Goal: Find specific page/section: Find specific page/section

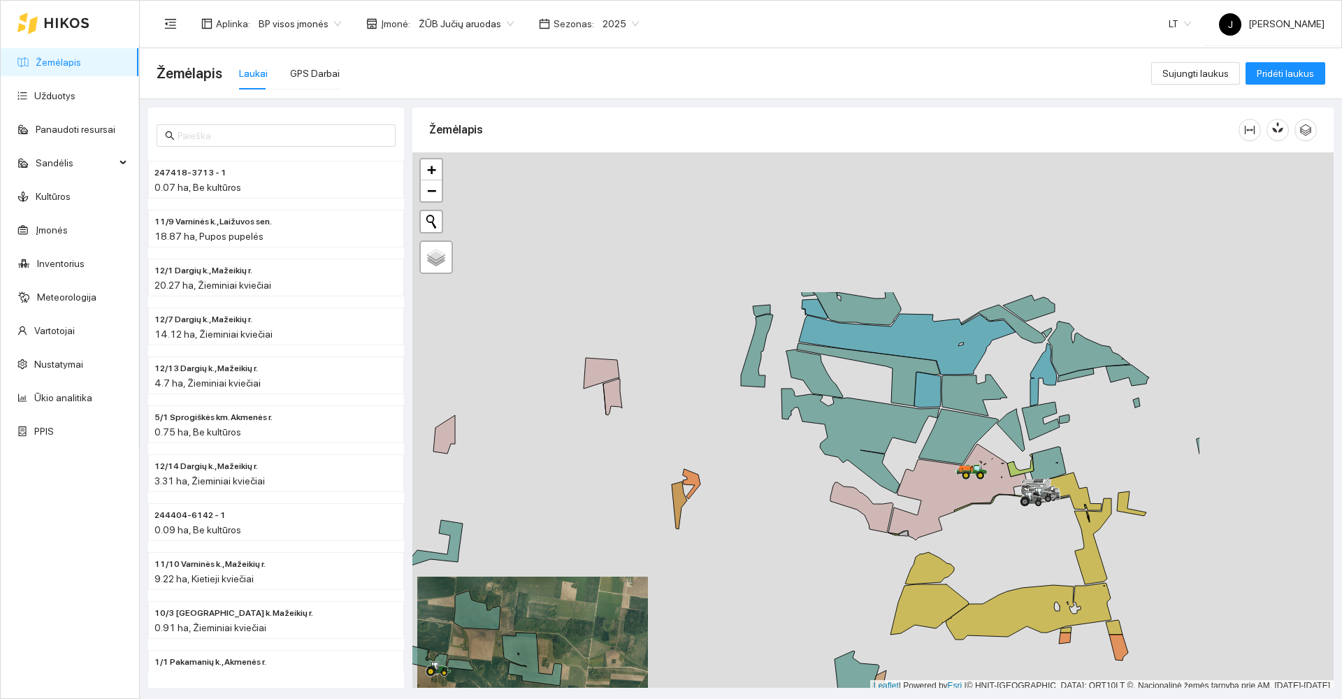
scroll to position [4, 0]
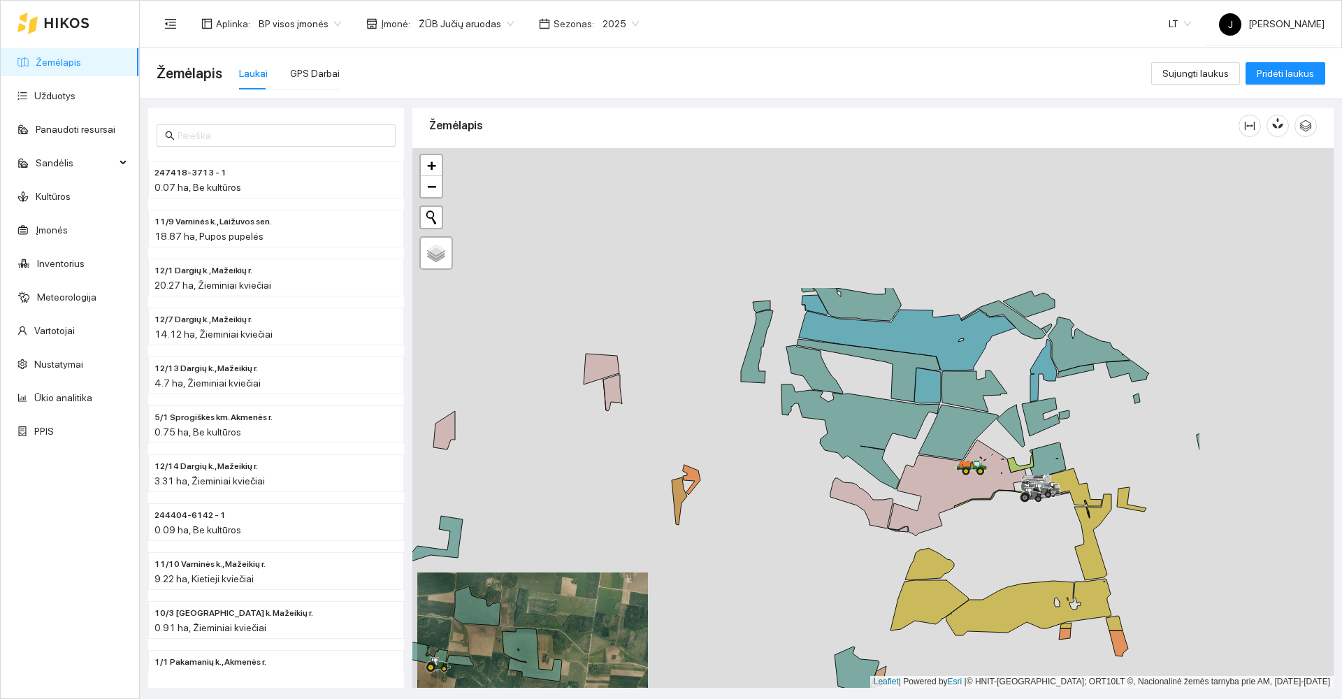
drag, startPoint x: 817, startPoint y: 442, endPoint x: 727, endPoint y: 537, distance: 131.5
click at [716, 557] on div at bounding box center [872, 417] width 921 height 539
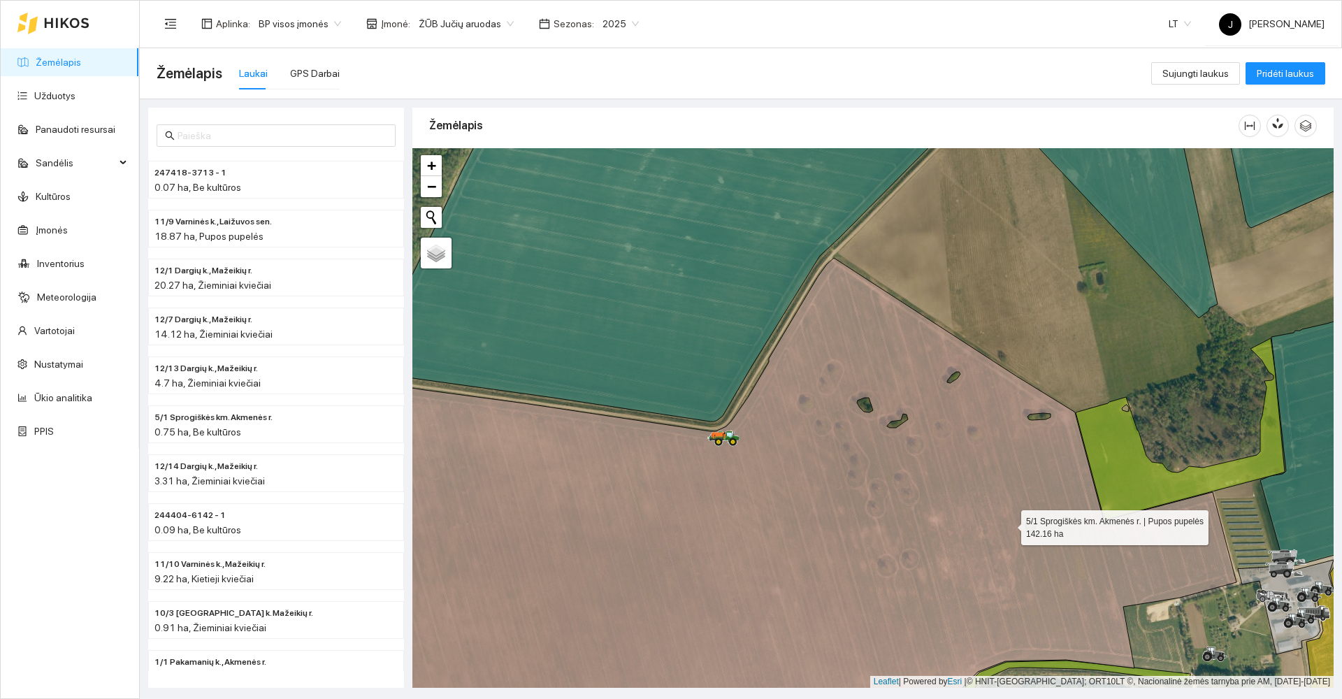
drag, startPoint x: 709, startPoint y: 437, endPoint x: 691, endPoint y: 427, distance: 20.6
click at [697, 430] on icon at bounding box center [777, 500] width 917 height 484
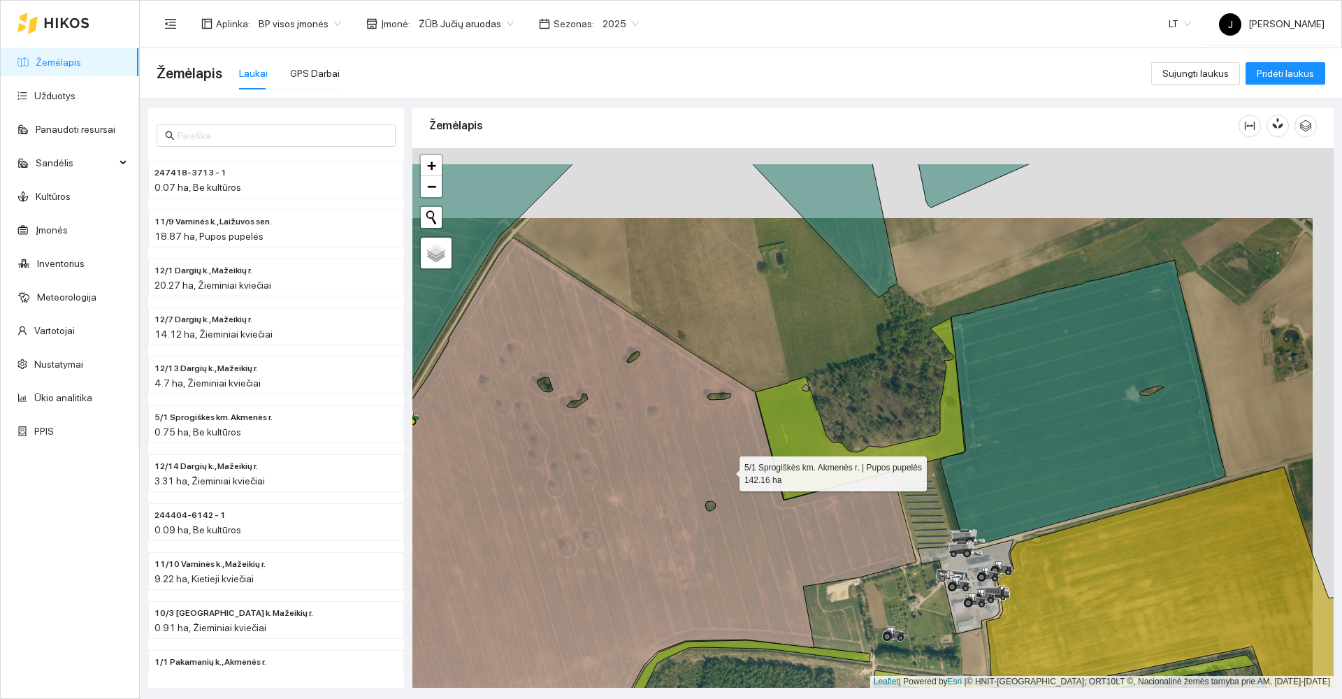
drag, startPoint x: 739, startPoint y: 432, endPoint x: 576, endPoint y: 608, distance: 239.8
click at [576, 608] on icon at bounding box center [607, 515] width 618 height 555
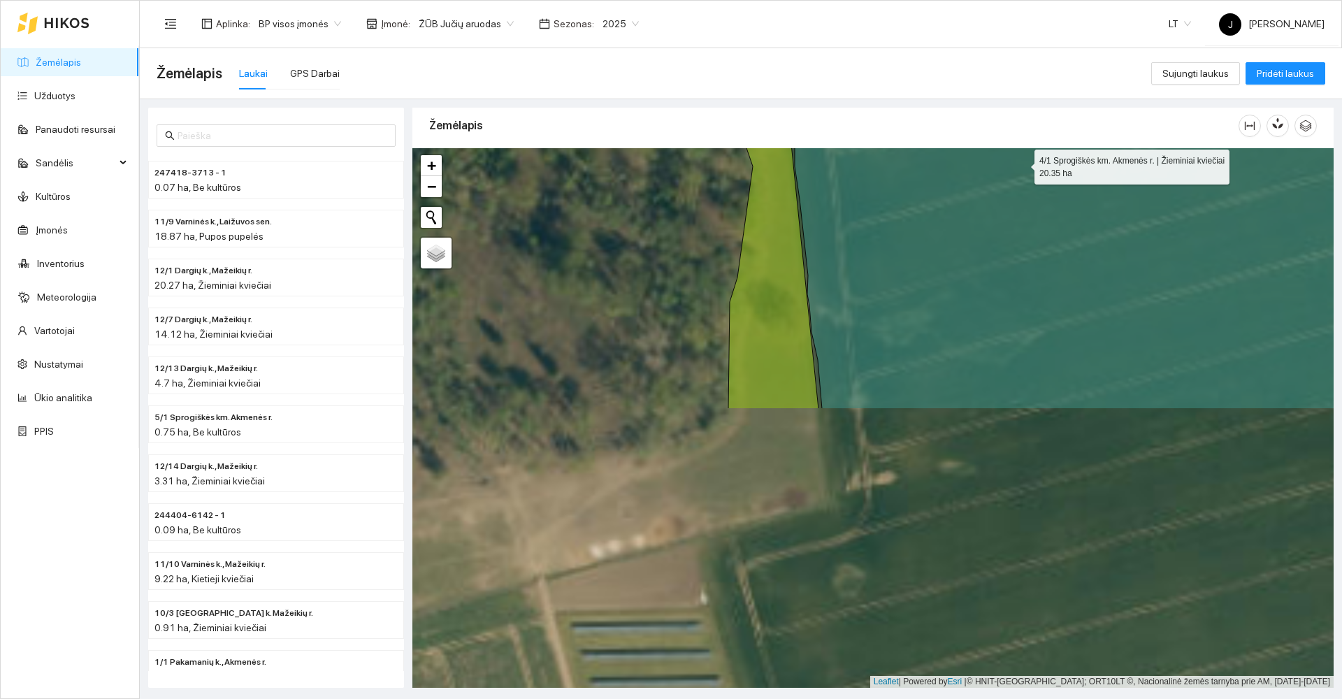
drag, startPoint x: 886, startPoint y: 384, endPoint x: 1020, endPoint y: 169, distance: 253.6
click at [1020, 169] on icon at bounding box center [1240, 84] width 934 height 648
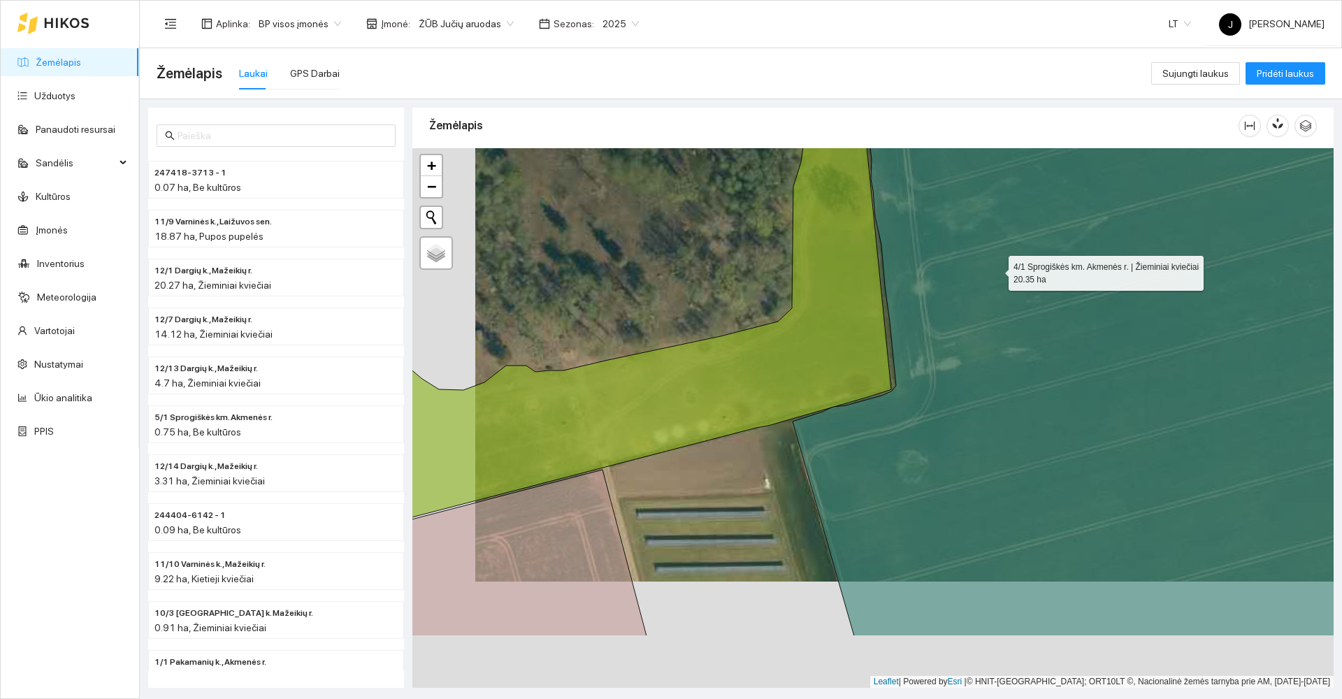
drag, startPoint x: 978, startPoint y: 312, endPoint x: 1003, endPoint y: 180, distance: 135.3
click at [1003, 180] on icon at bounding box center [1140, 311] width 697 height 648
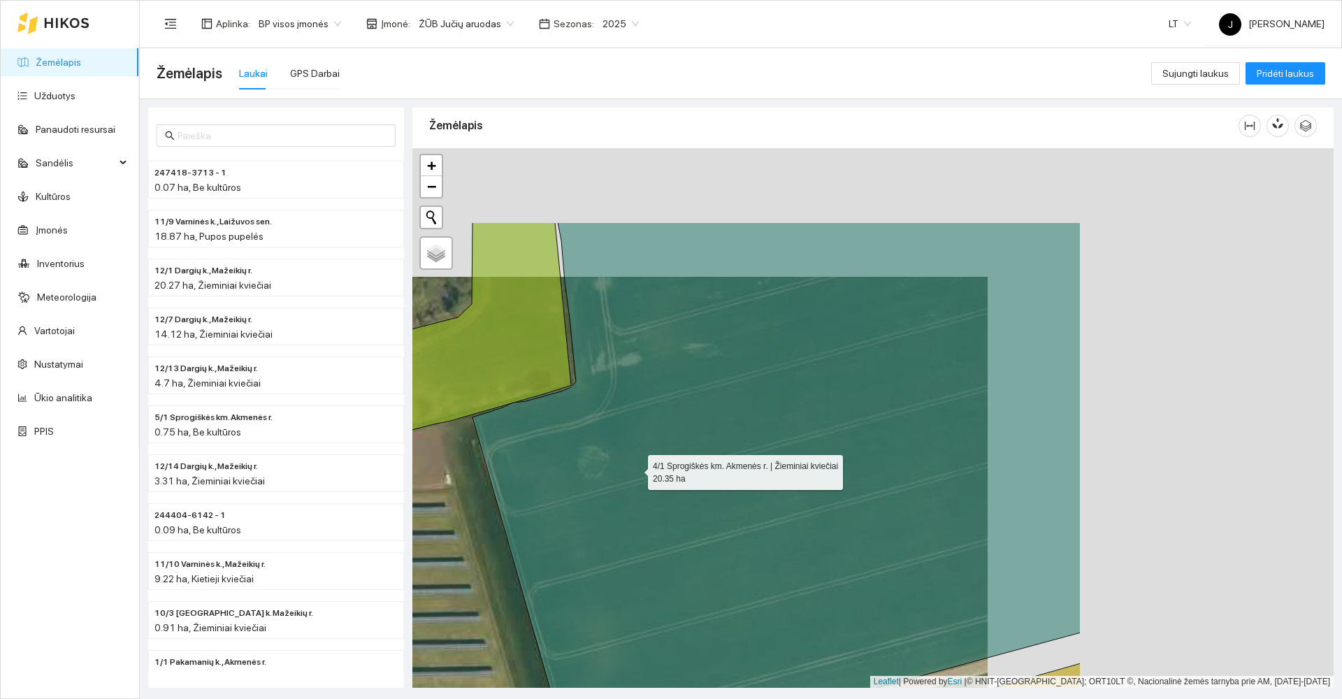
drag, startPoint x: 739, startPoint y: 435, endPoint x: 593, endPoint y: 484, distance: 154.2
click at [592, 486] on icon at bounding box center [776, 493] width 608 height 542
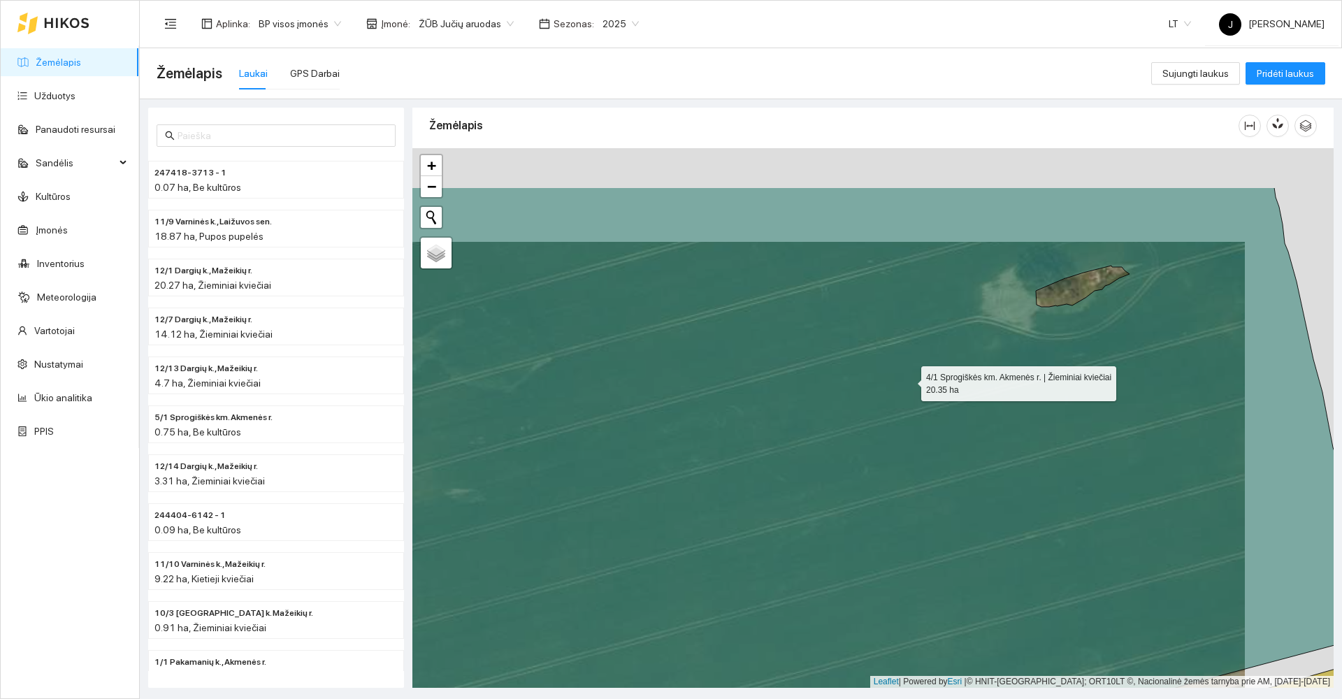
drag, startPoint x: 936, startPoint y: 354, endPoint x: 457, endPoint y: 633, distance: 553.9
click at [451, 639] on icon at bounding box center [786, 511] width 1101 height 648
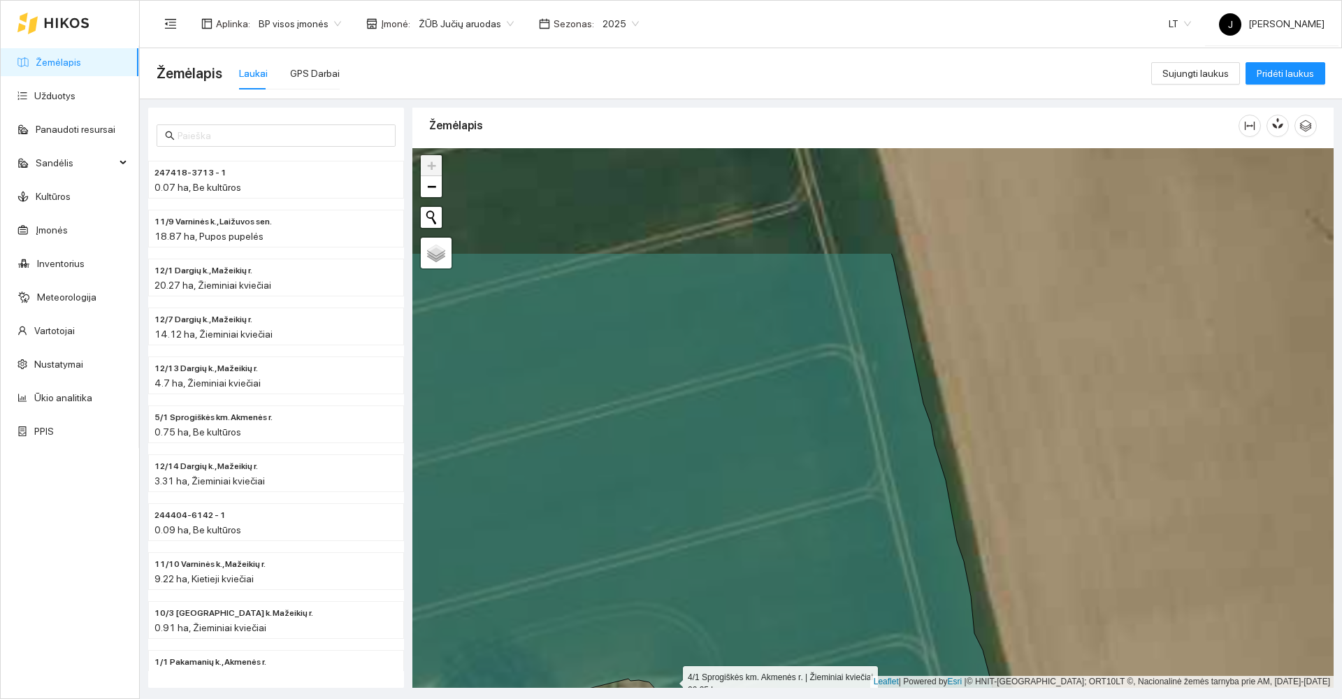
drag, startPoint x: 712, startPoint y: 614, endPoint x: 605, endPoint y: 729, distance: 157.2
click at [605, 698] on html "Žemėlapis Užduotys Panaudoti resursai Sandėlis Kultūros Įmonės Inventorius Mete…" at bounding box center [671, 349] width 1342 height 699
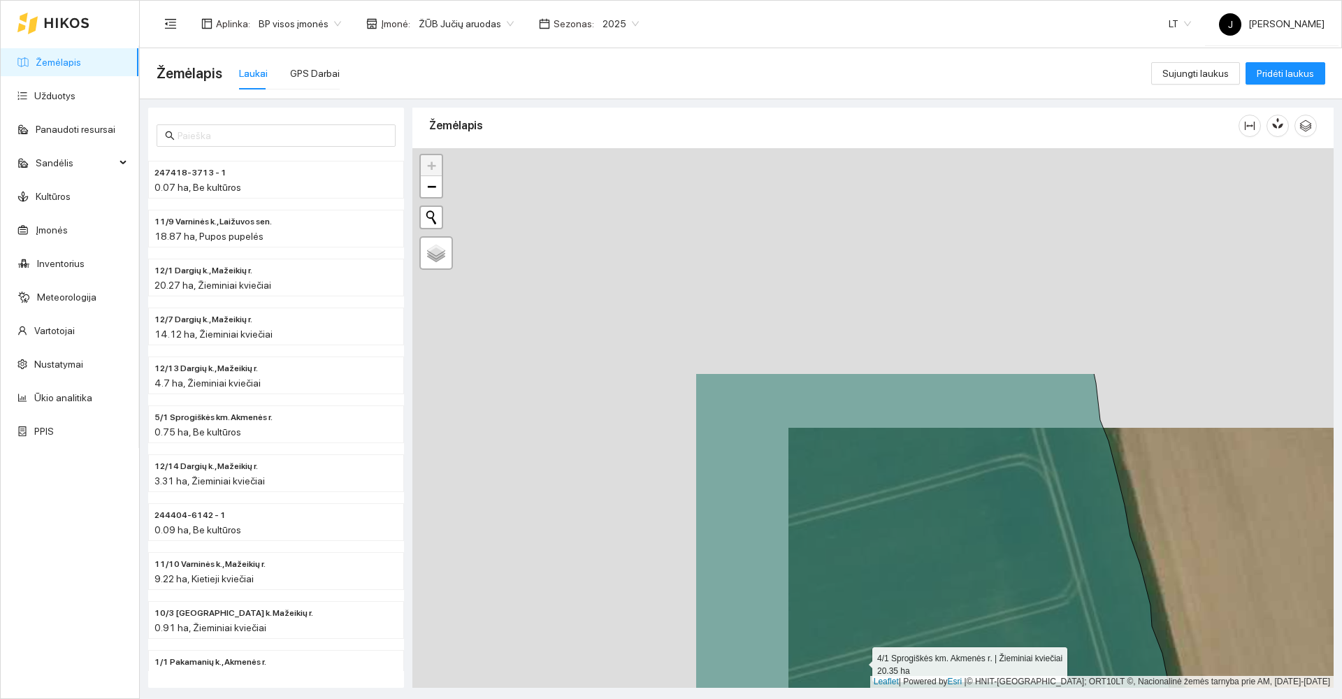
drag, startPoint x: 800, startPoint y: 618, endPoint x: 857, endPoint y: 660, distance: 70.0
click at [857, 660] on icon at bounding box center [968, 697] width 547 height 648
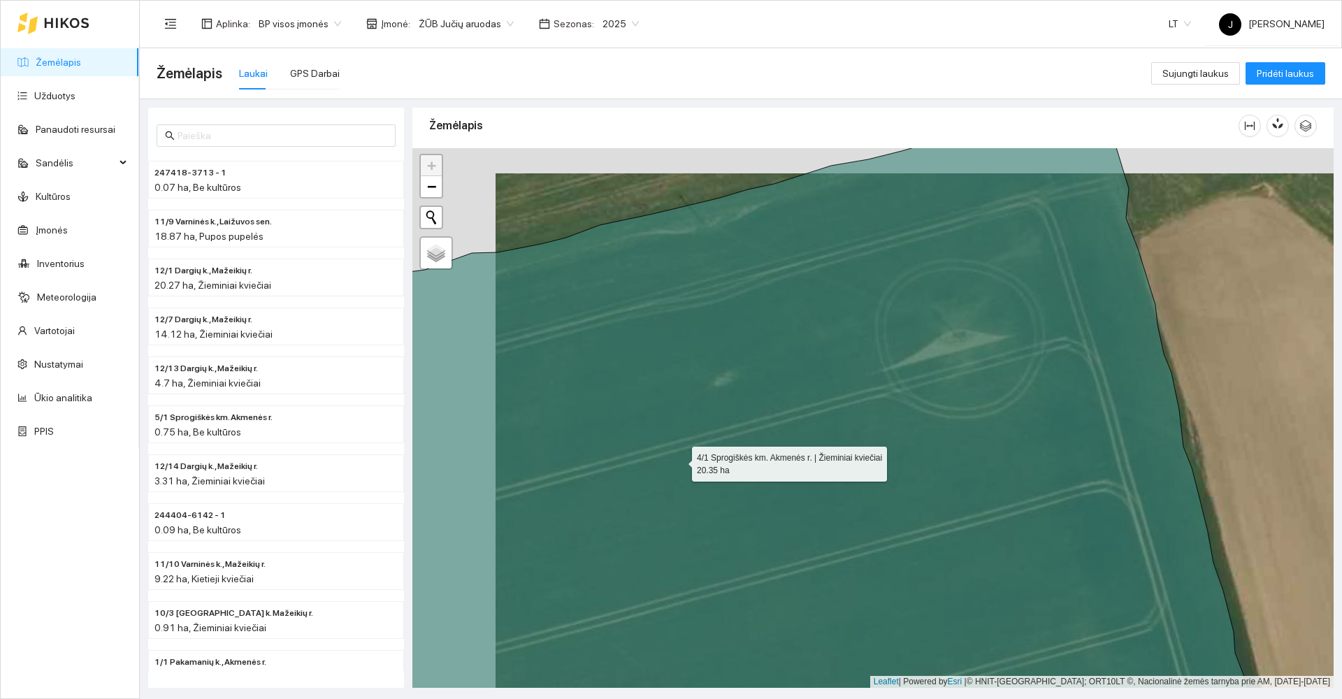
drag, startPoint x: 530, startPoint y: 414, endPoint x: 1145, endPoint y: 599, distance: 643.0
click at [1145, 599] on icon at bounding box center [832, 443] width 861 height 648
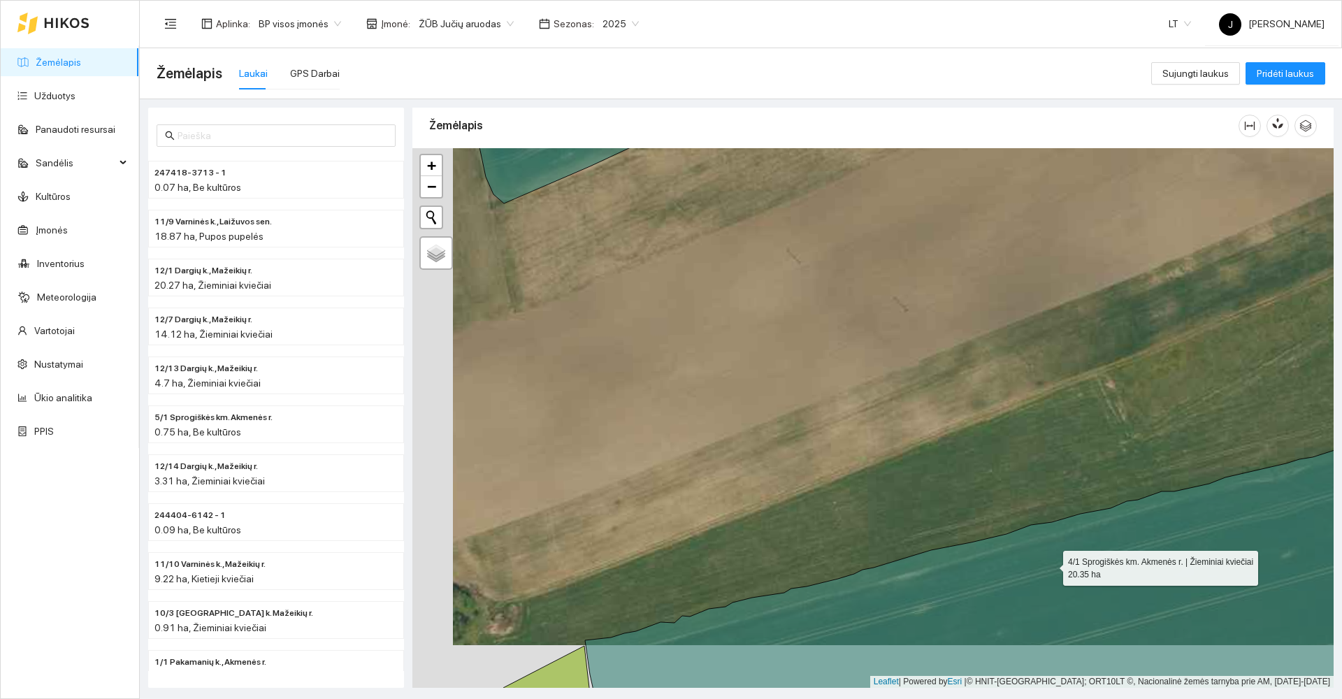
drag, startPoint x: 1040, startPoint y: 576, endPoint x: 1112, endPoint y: 426, distance: 166.3
click at [1112, 426] on icon at bounding box center [1026, 558] width 882 height 282
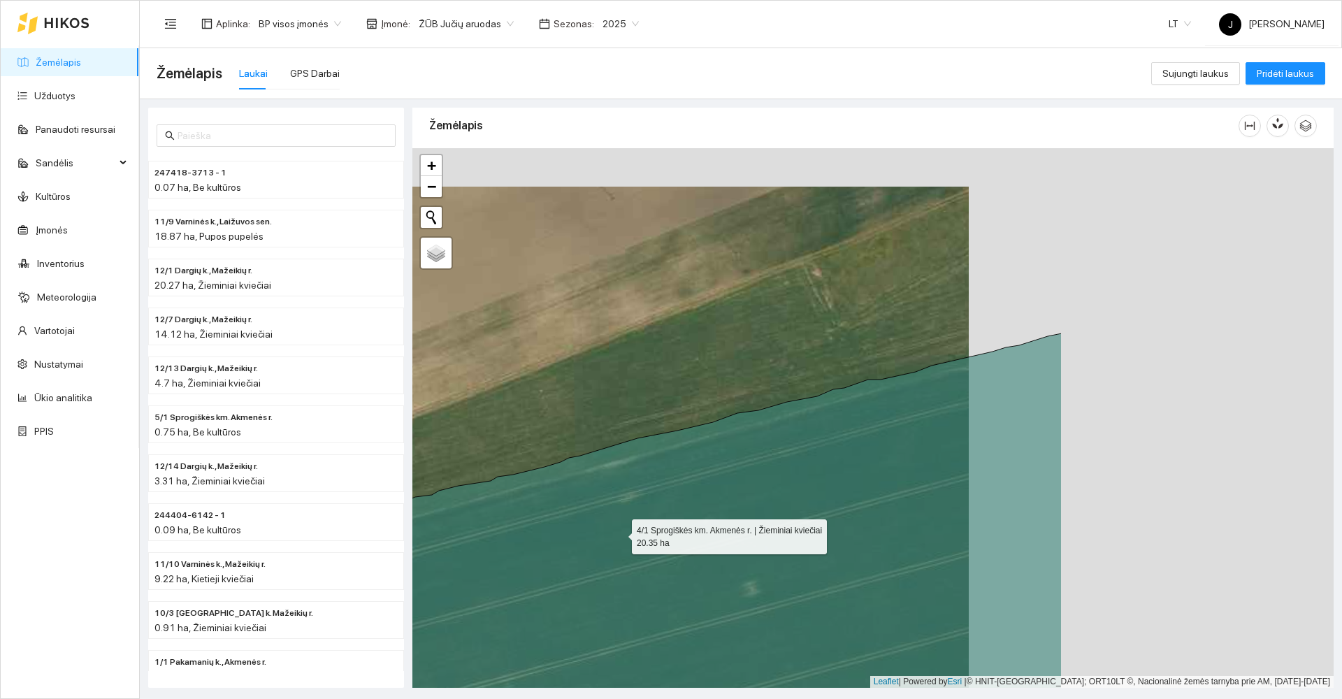
drag, startPoint x: 1066, startPoint y: 495, endPoint x: 618, endPoint y: 528, distance: 449.1
click at [618, 528] on icon at bounding box center [676, 556] width 770 height 447
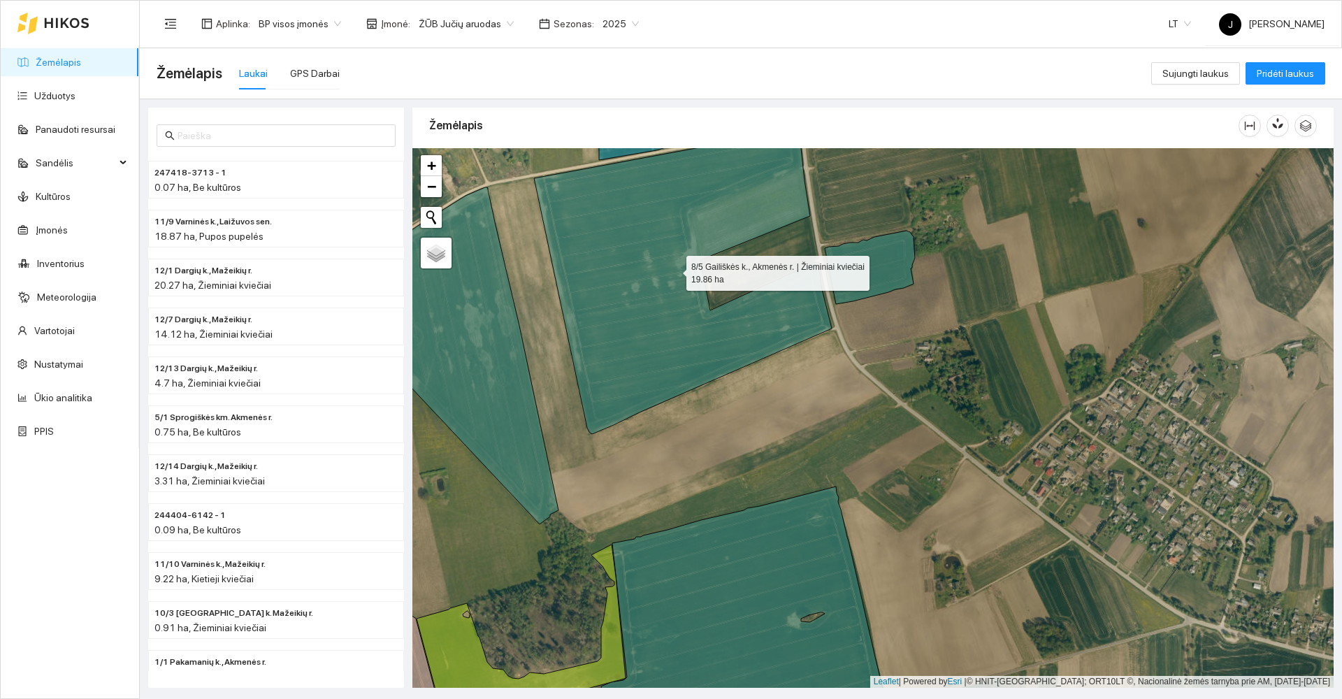
drag, startPoint x: 701, startPoint y: 291, endPoint x: 689, endPoint y: 449, distance: 158.4
click at [689, 434] on icon at bounding box center [683, 282] width 298 height 303
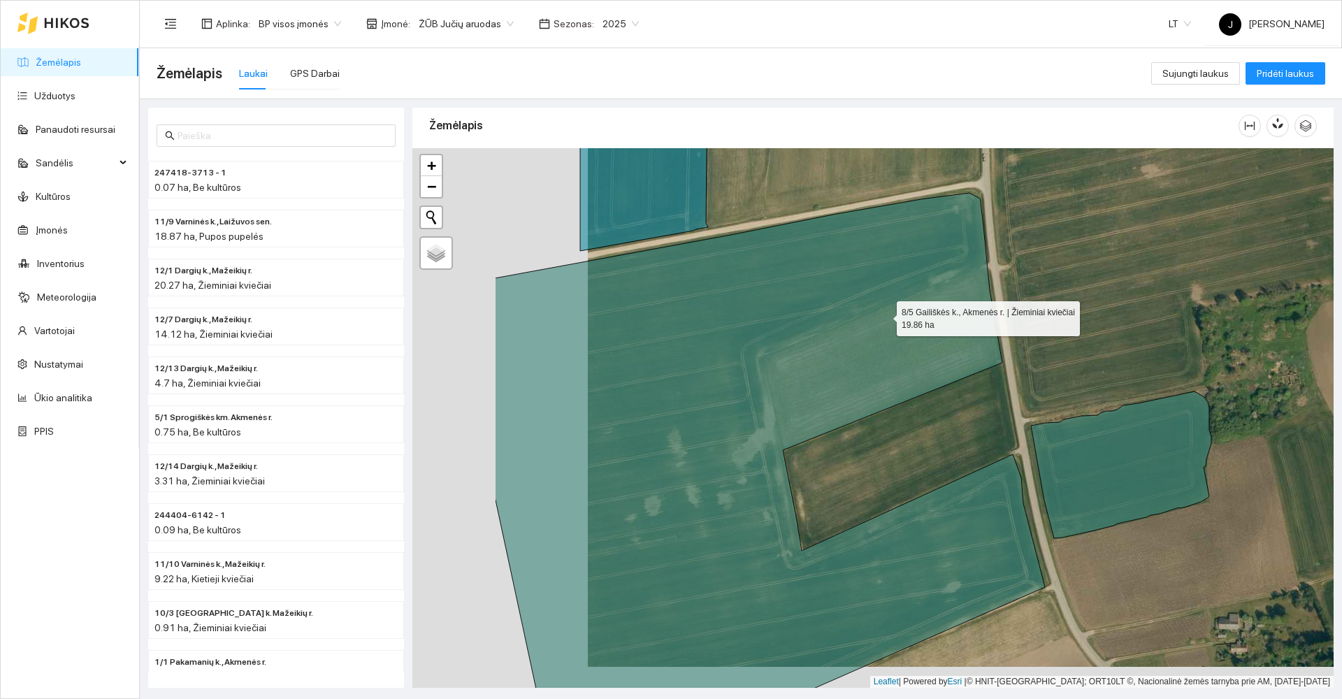
drag, startPoint x: 708, startPoint y: 337, endPoint x: 885, endPoint y: 311, distance: 178.1
click at [885, 316] on icon at bounding box center [770, 457] width 550 height 528
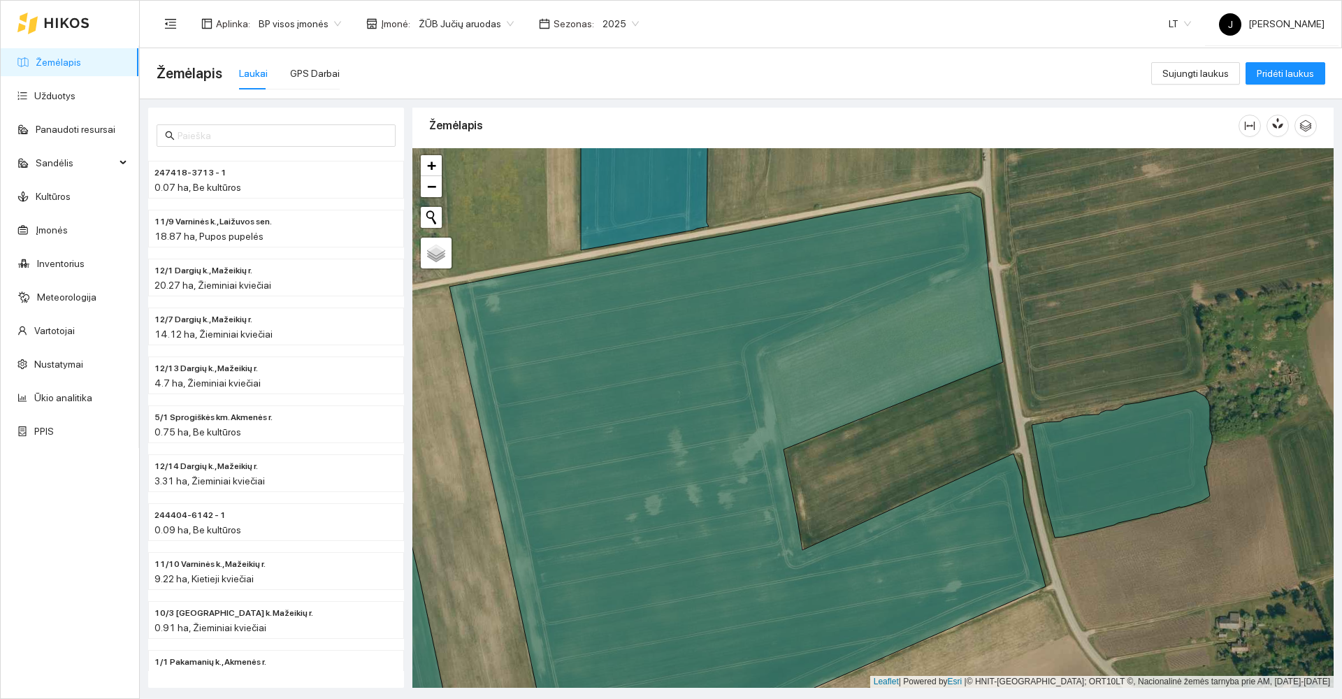
click at [256, 75] on div "Laukai" at bounding box center [253, 73] width 29 height 15
click at [50, 62] on link "Žemėlapis" at bounding box center [58, 62] width 45 height 11
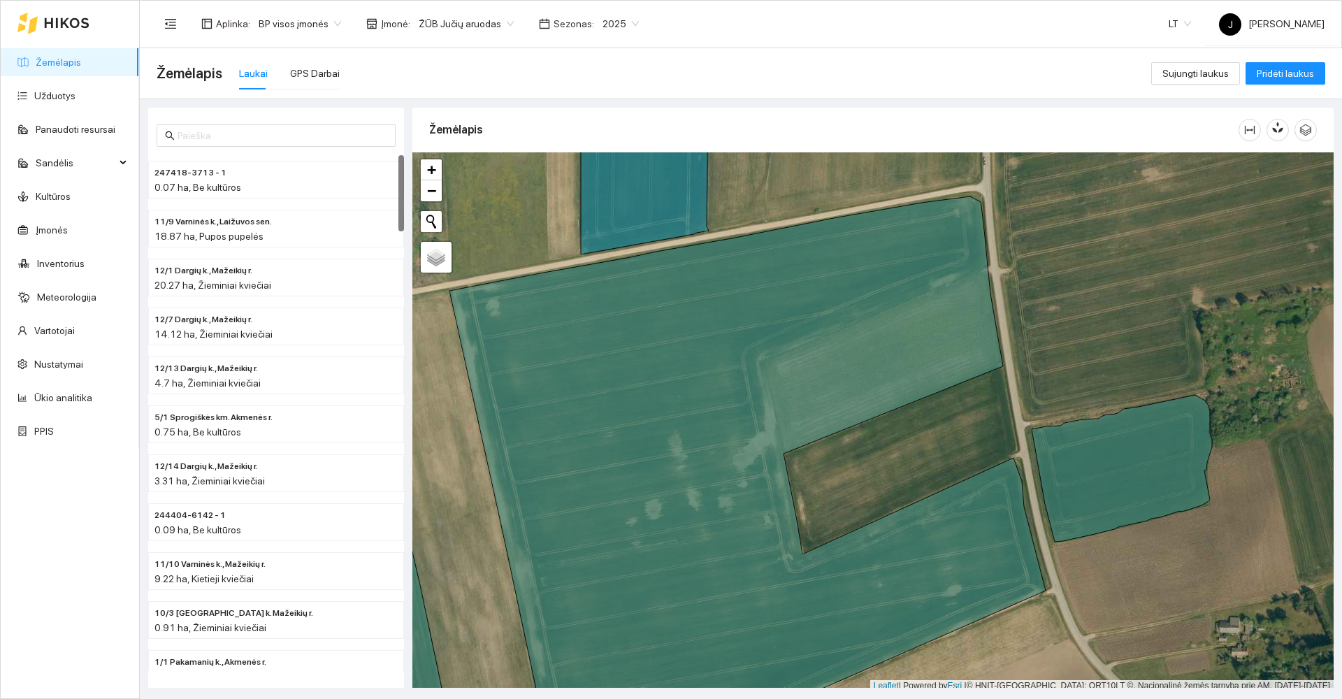
click at [185, 70] on span "Žemėlapis" at bounding box center [190, 73] width 66 height 22
click at [248, 74] on div "Laukai" at bounding box center [253, 73] width 29 height 15
click at [623, 22] on span "2025" at bounding box center [620, 23] width 36 height 21
click at [606, 181] on div "2026" at bounding box center [606, 184] width 36 height 15
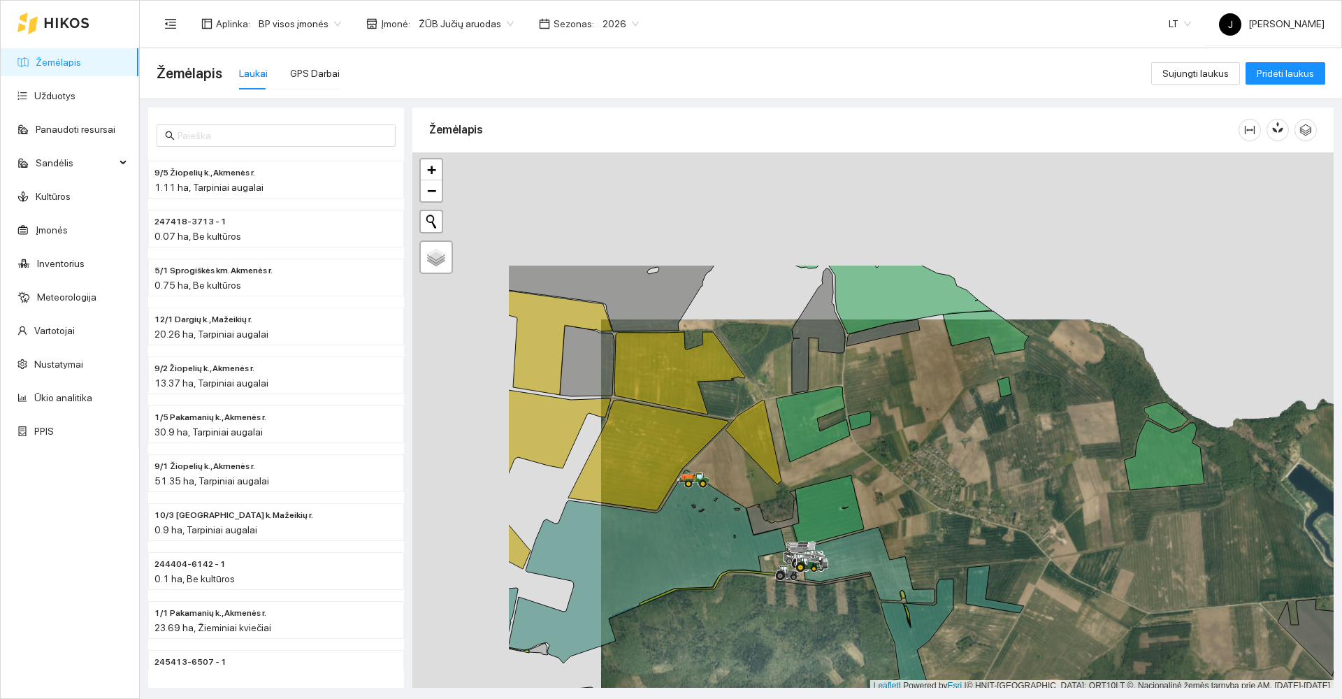
scroll to position [4, 0]
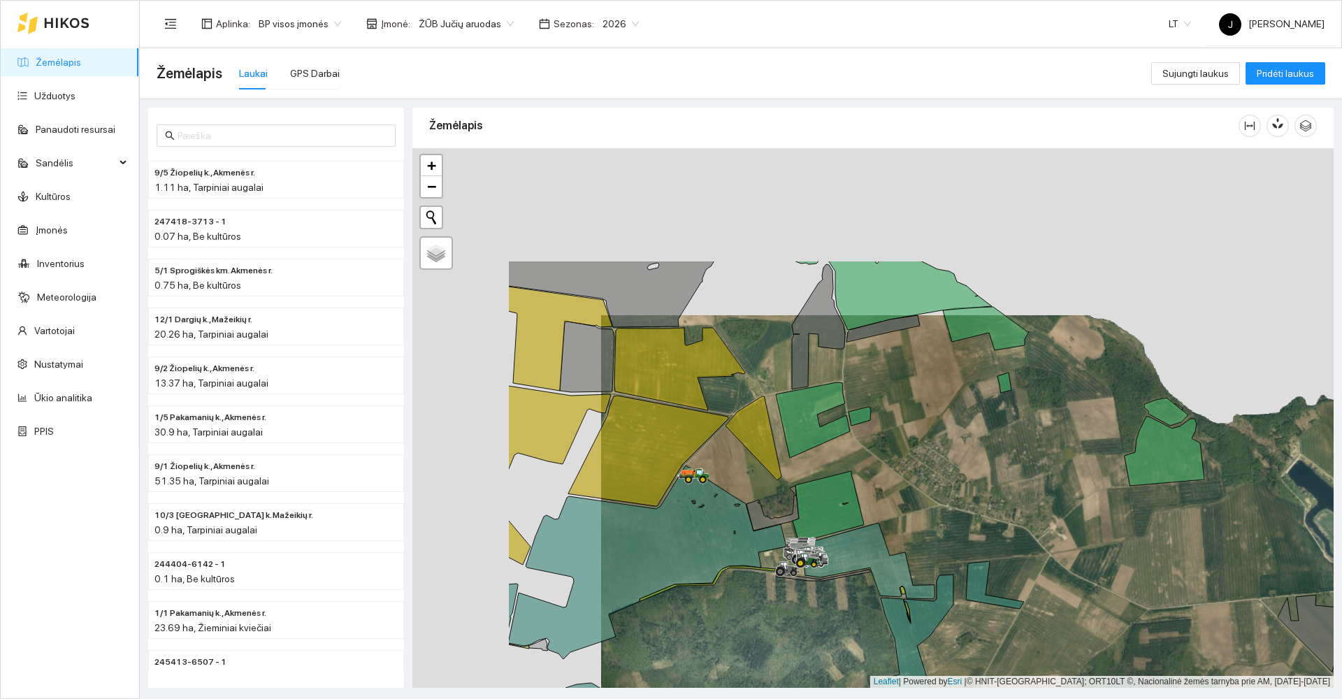
drag, startPoint x: 828, startPoint y: 449, endPoint x: 1224, endPoint y: 654, distance: 445.9
click at [1214, 651] on div at bounding box center [872, 417] width 921 height 539
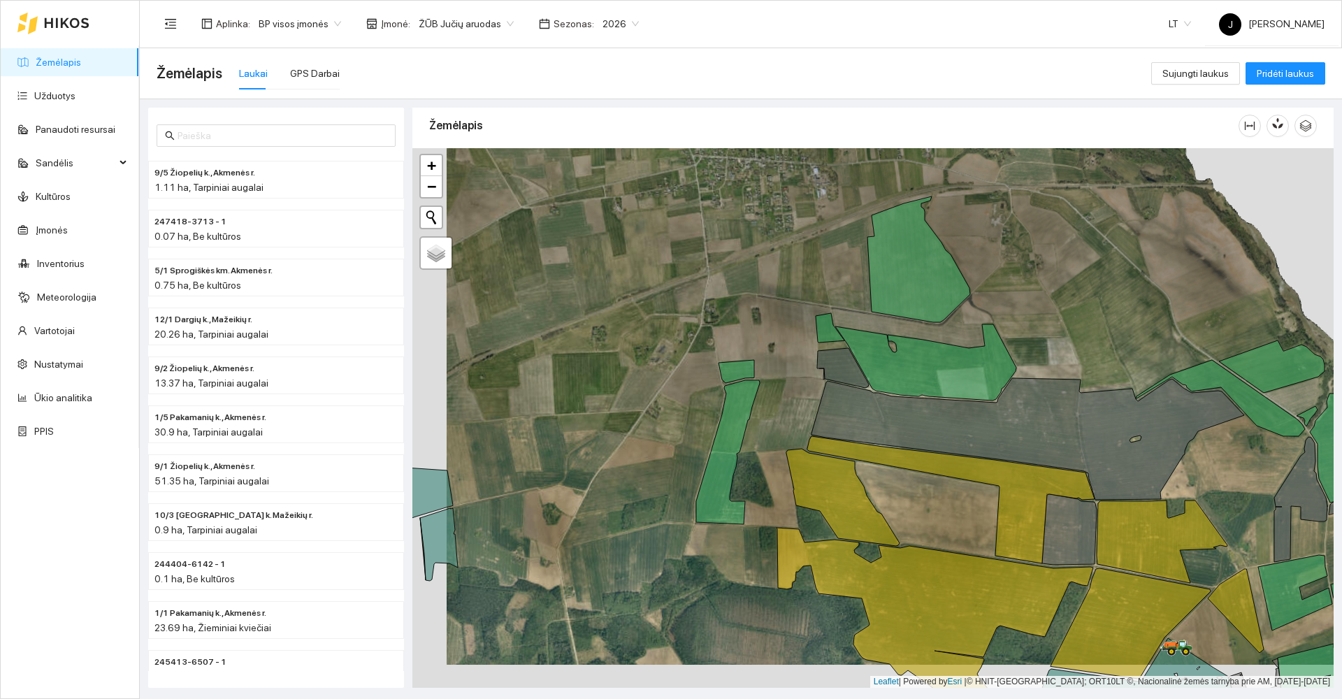
drag, startPoint x: 664, startPoint y: 574, endPoint x: 890, endPoint y: 361, distance: 310.9
click at [890, 362] on div at bounding box center [872, 417] width 921 height 539
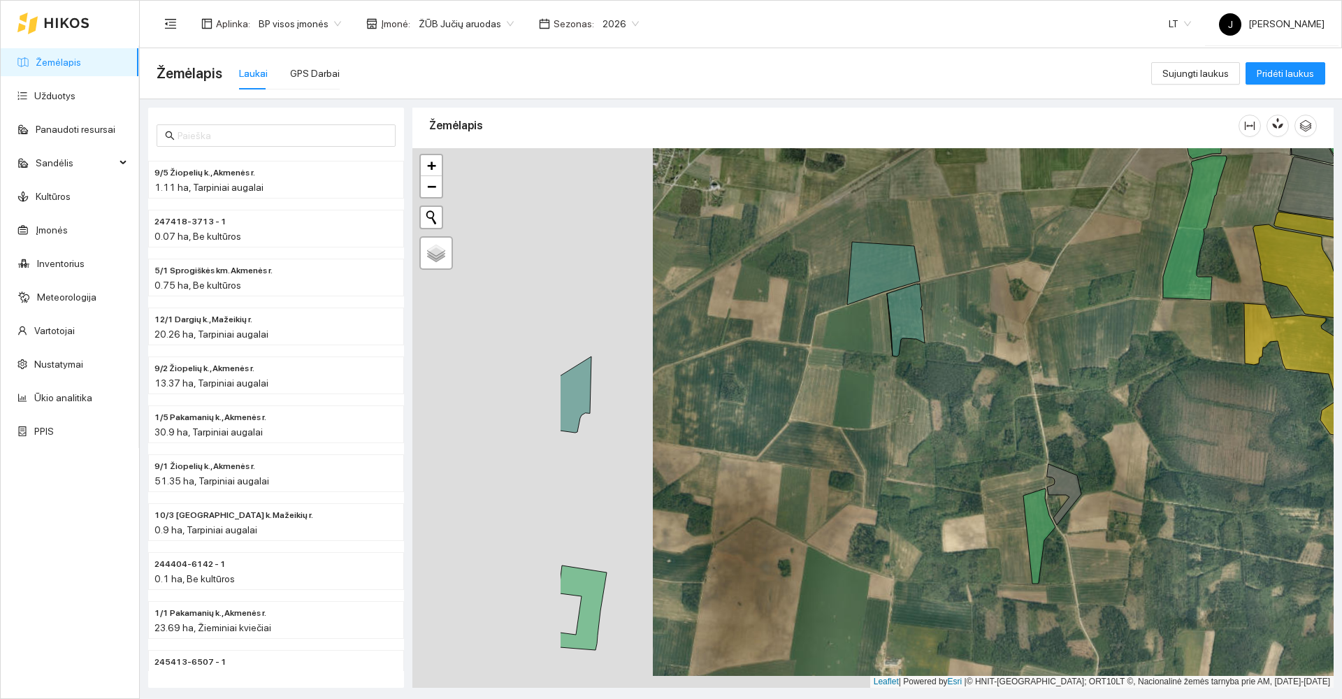
drag, startPoint x: 752, startPoint y: 460, endPoint x: 1055, endPoint y: 454, distance: 303.3
click at [1055, 454] on div at bounding box center [872, 417] width 921 height 539
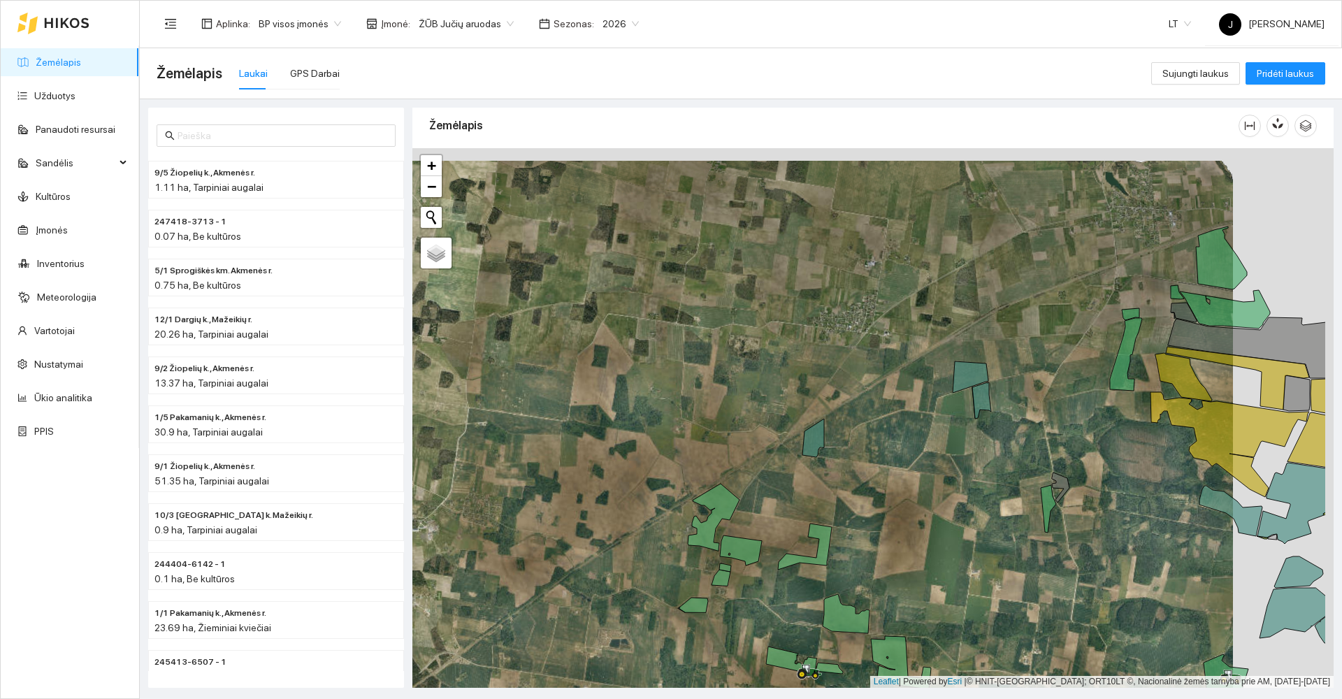
drag, startPoint x: 1177, startPoint y: 525, endPoint x: 838, endPoint y: 535, distance: 338.3
click at [838, 535] on div at bounding box center [872, 417] width 921 height 539
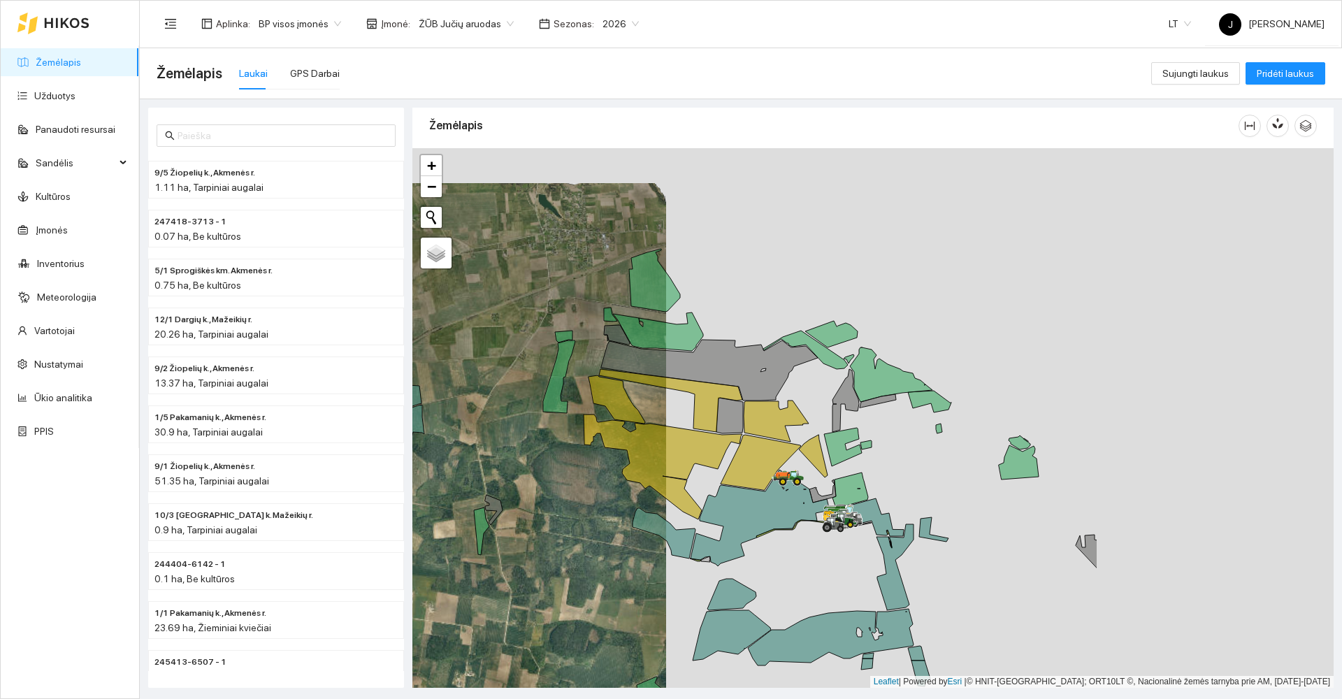
drag, startPoint x: 653, startPoint y: 557, endPoint x: 636, endPoint y: 559, distance: 16.9
click at [636, 559] on div at bounding box center [872, 417] width 921 height 539
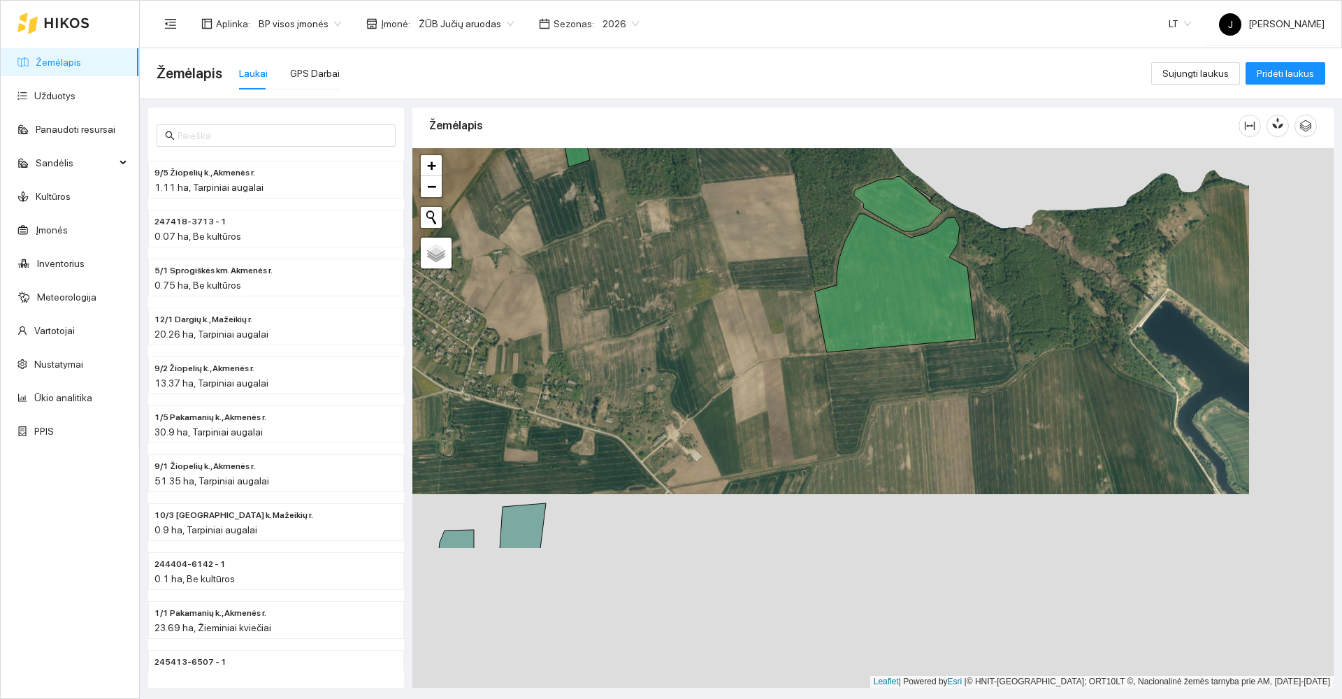
drag, startPoint x: 983, startPoint y: 459, endPoint x: 761, endPoint y: 177, distance: 358.7
click at [761, 177] on div at bounding box center [872, 417] width 921 height 539
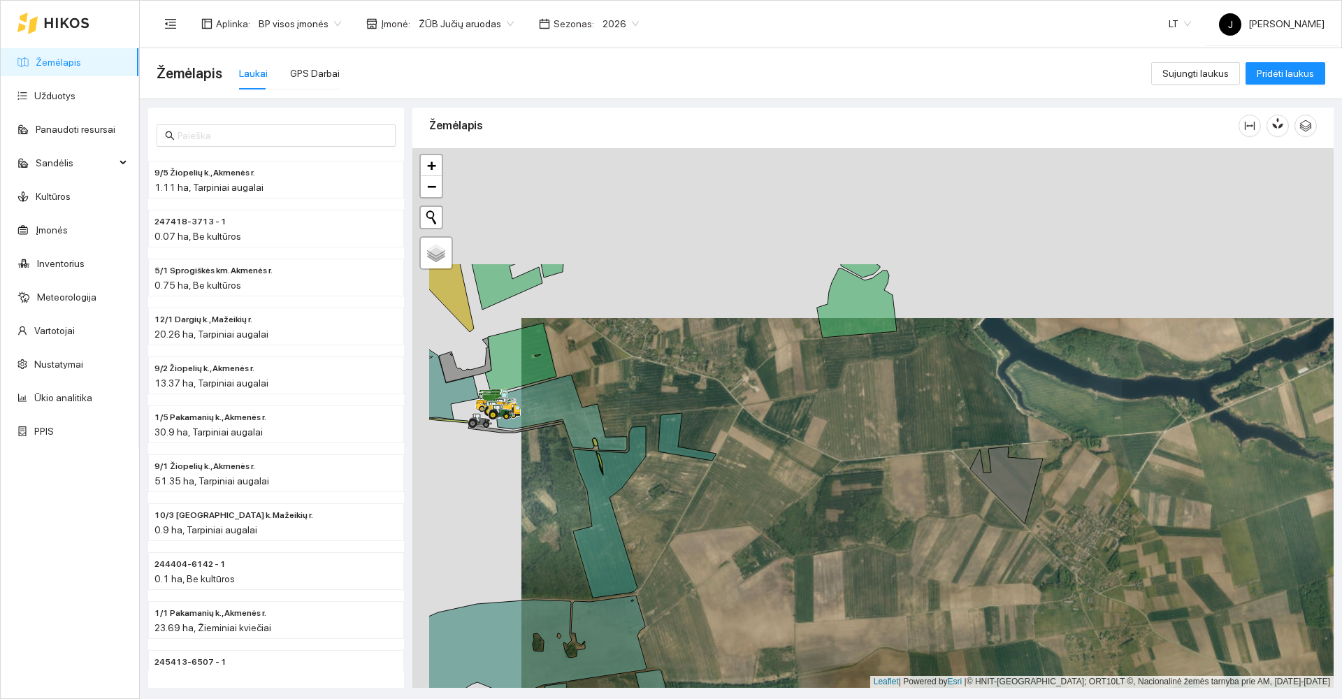
drag, startPoint x: 830, startPoint y: 400, endPoint x: 915, endPoint y: 536, distance: 159.8
click at [915, 536] on div at bounding box center [872, 417] width 921 height 539
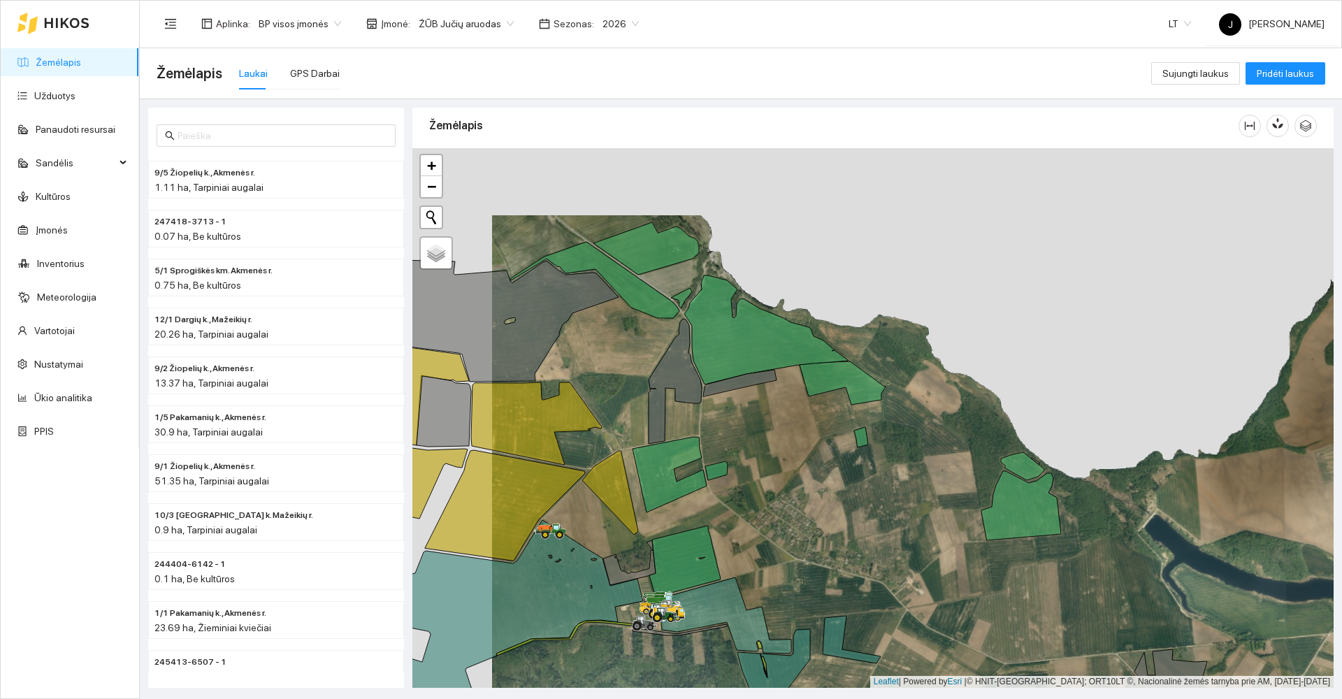
drag, startPoint x: 760, startPoint y: 416, endPoint x: 941, endPoint y: 542, distance: 221.0
click at [941, 542] on div at bounding box center [872, 417] width 921 height 539
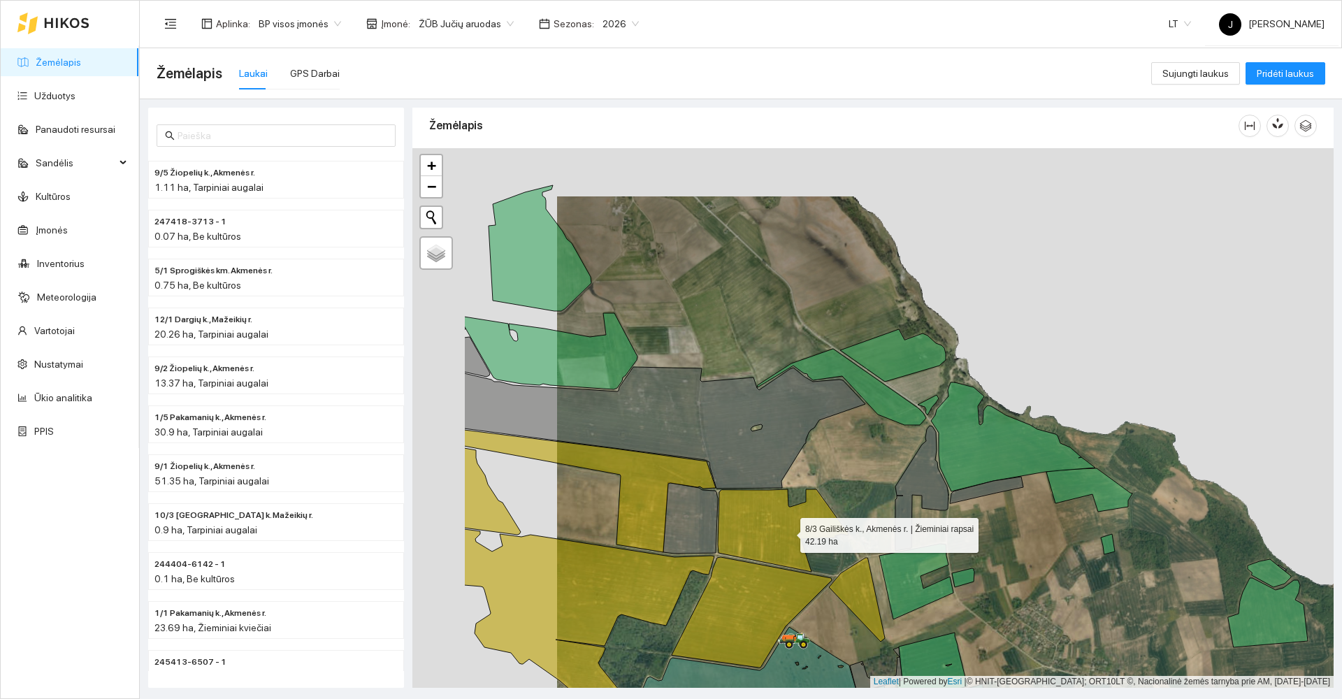
drag, startPoint x: 719, startPoint y: 501, endPoint x: 841, endPoint y: 551, distance: 131.6
click at [831, 548] on icon at bounding box center [783, 530] width 131 height 82
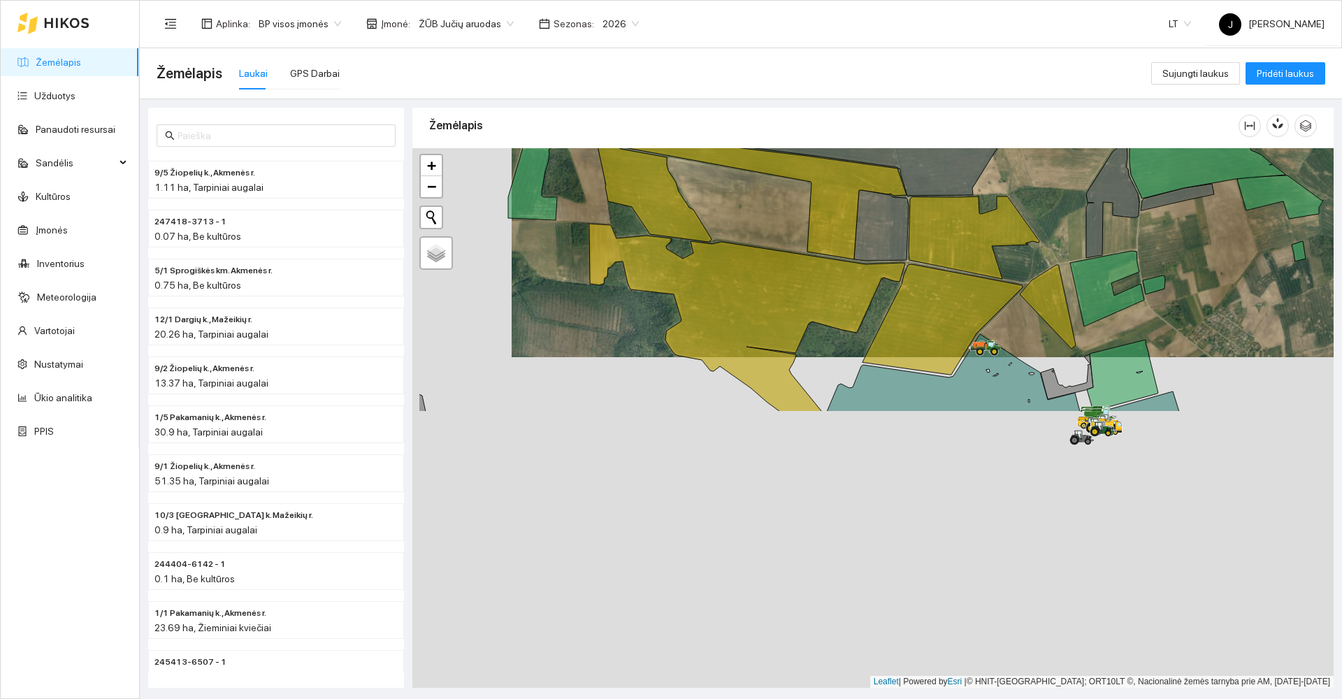
drag, startPoint x: 510, startPoint y: 546, endPoint x: 612, endPoint y: 138, distance: 420.6
click at [612, 141] on div "Žemėlapis" at bounding box center [872, 393] width 921 height 580
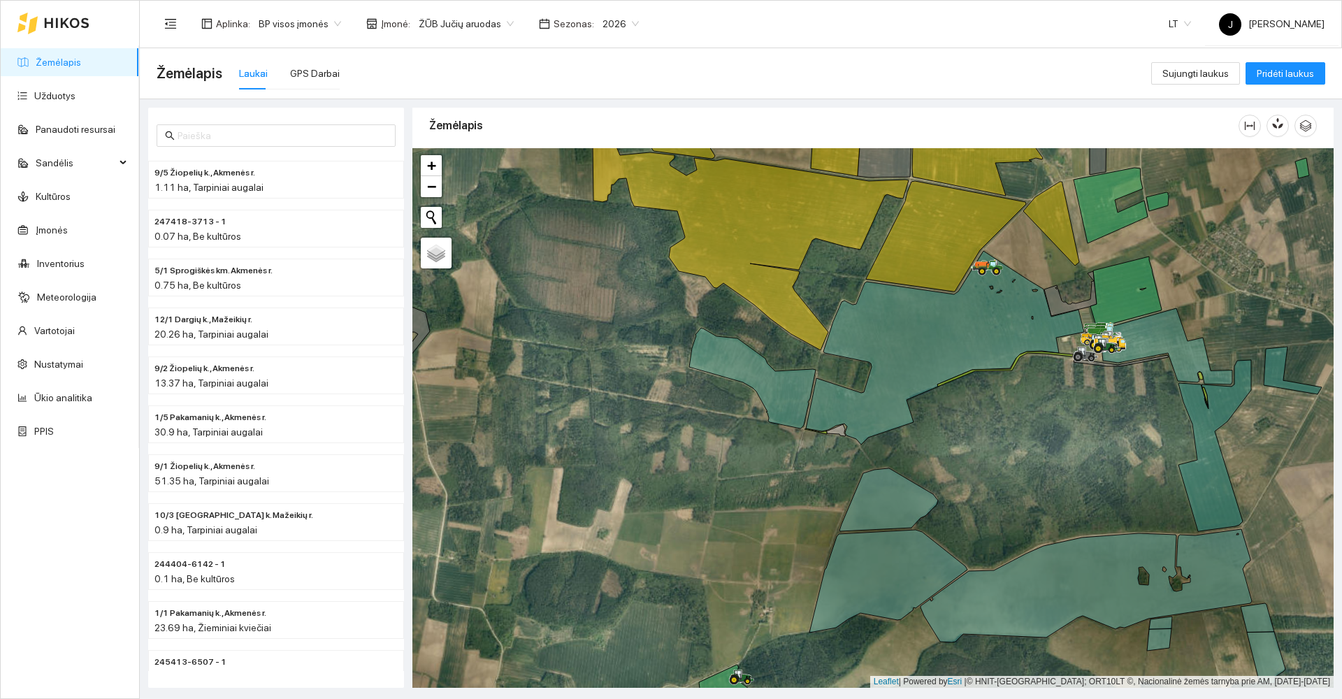
drag, startPoint x: 773, startPoint y: 501, endPoint x: 779, endPoint y: 330, distance: 171.3
click at [779, 428] on div at bounding box center [872, 417] width 921 height 539
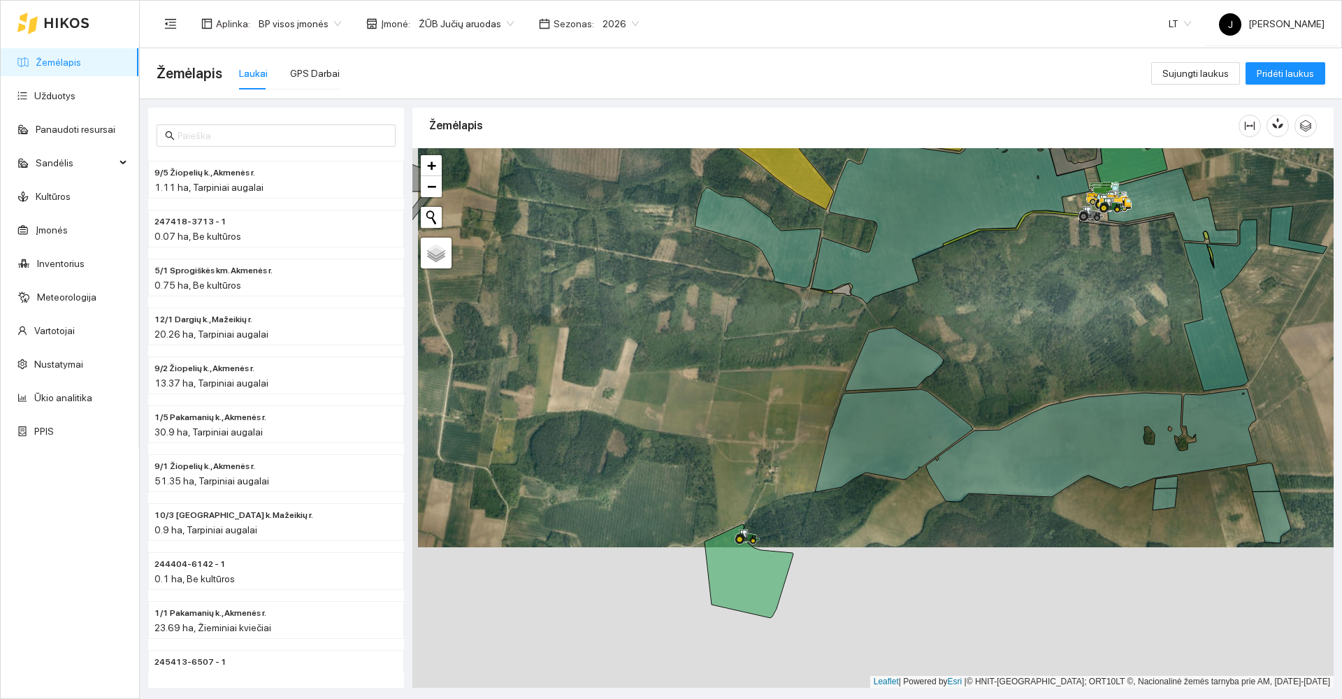
click at [779, 328] on div at bounding box center [872, 417] width 921 height 539
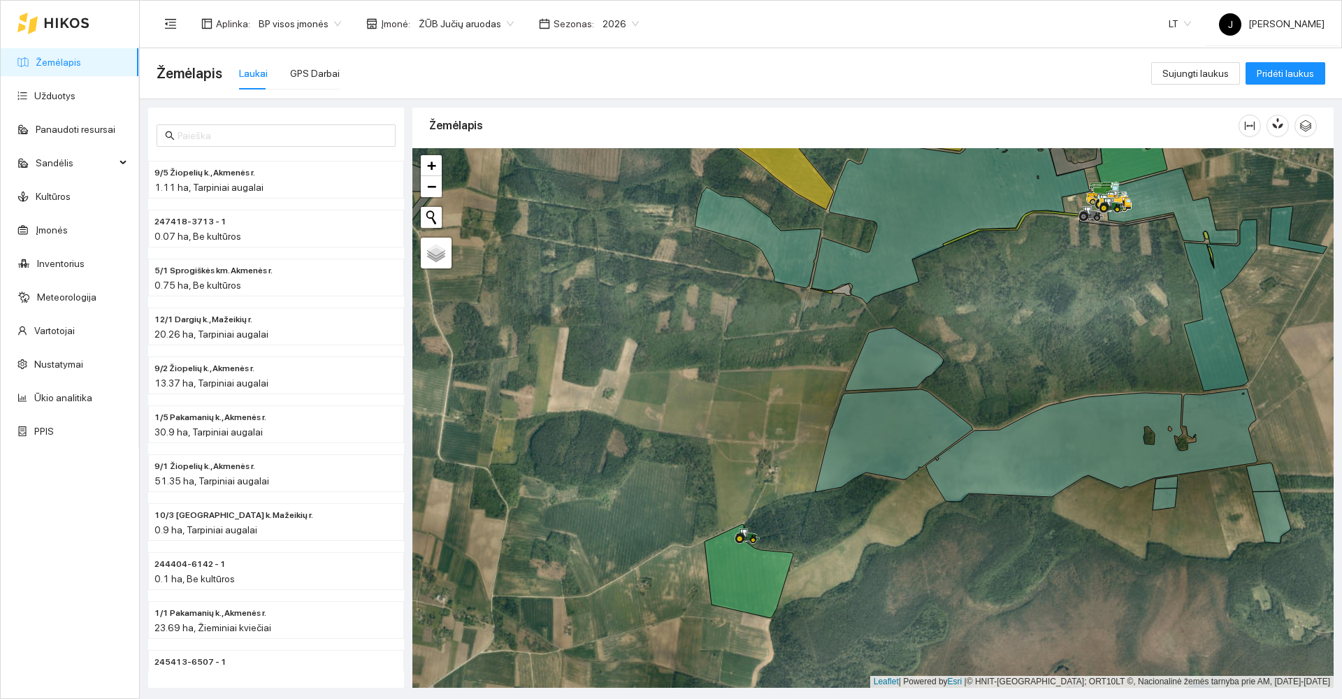
click at [618, 22] on span "2026" at bounding box center [620, 23] width 36 height 21
click at [611, 160] on div "2025" at bounding box center [606, 162] width 36 height 15
